Goal: Transaction & Acquisition: Book appointment/travel/reservation

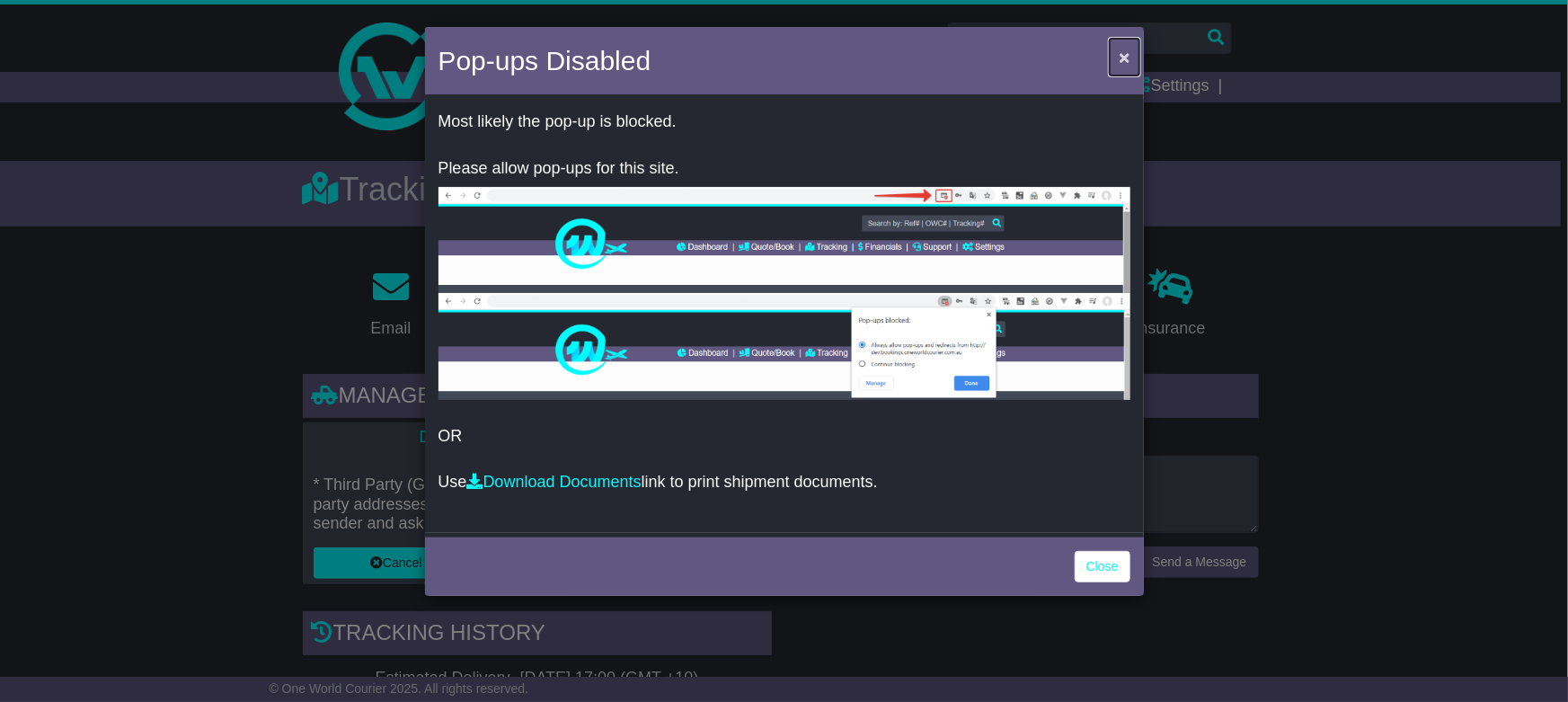
click at [1126, 52] on span "×" at bounding box center [1123, 58] width 11 height 21
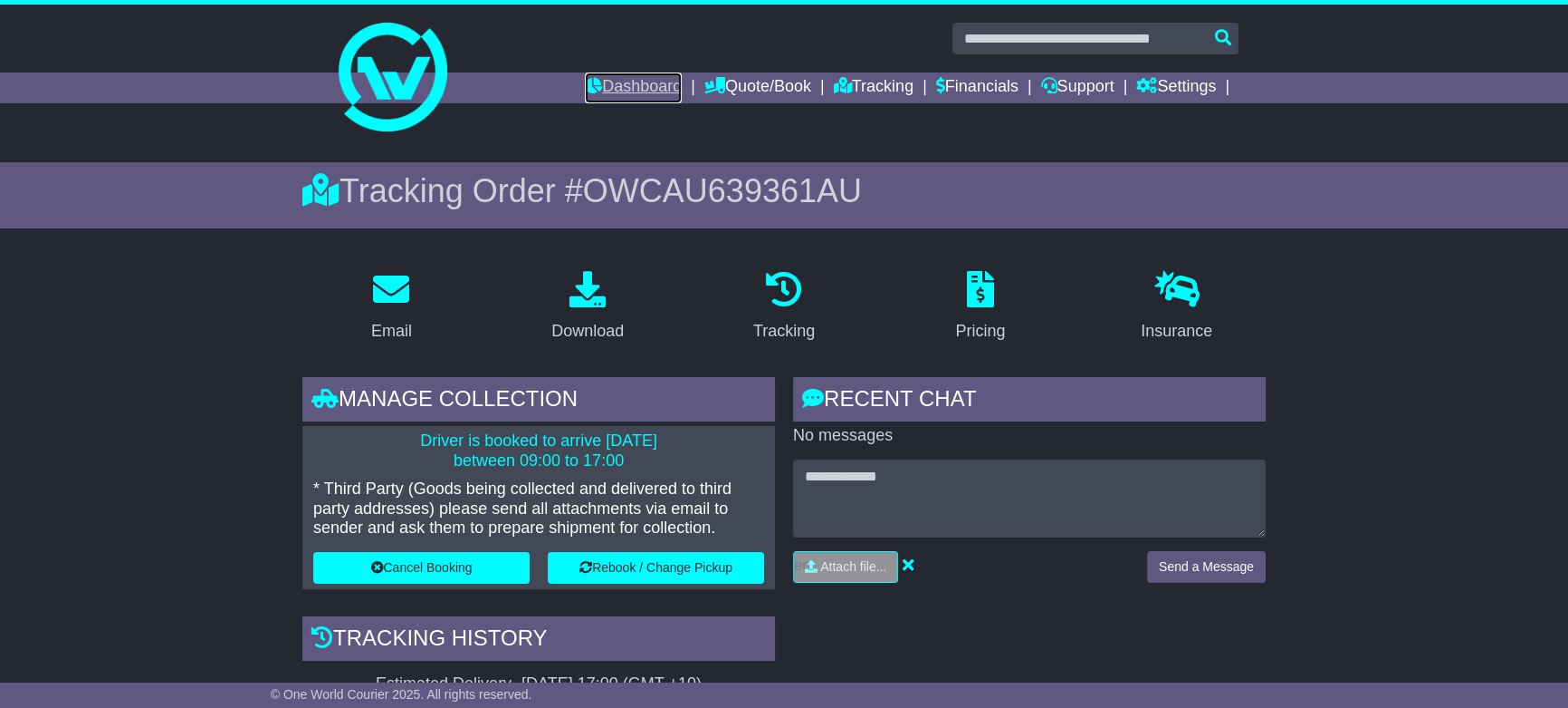
click at [625, 90] on link "Dashboard" at bounding box center [633, 88] width 97 height 31
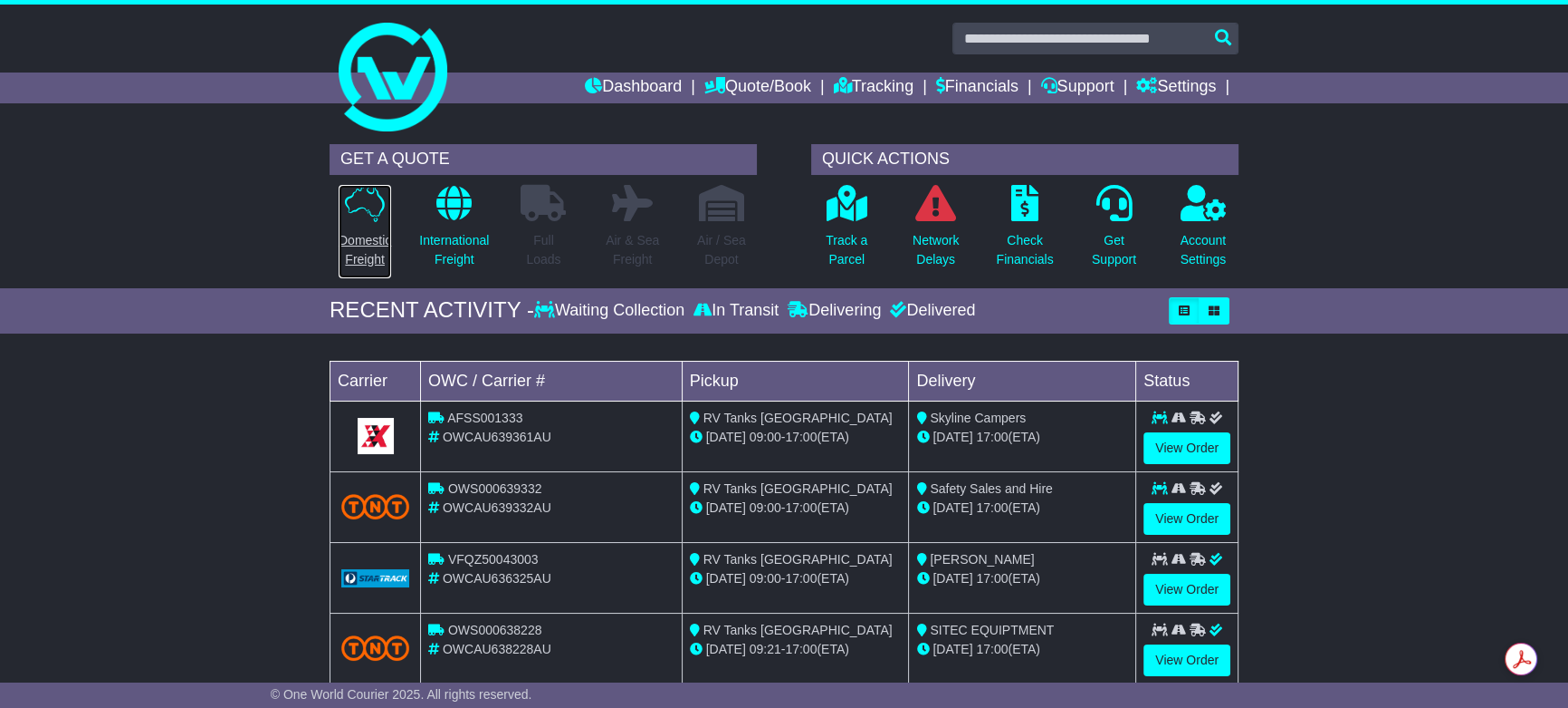
click at [359, 235] on p "Domestic Freight" at bounding box center [365, 250] width 52 height 38
